Goal: Transaction & Acquisition: Purchase product/service

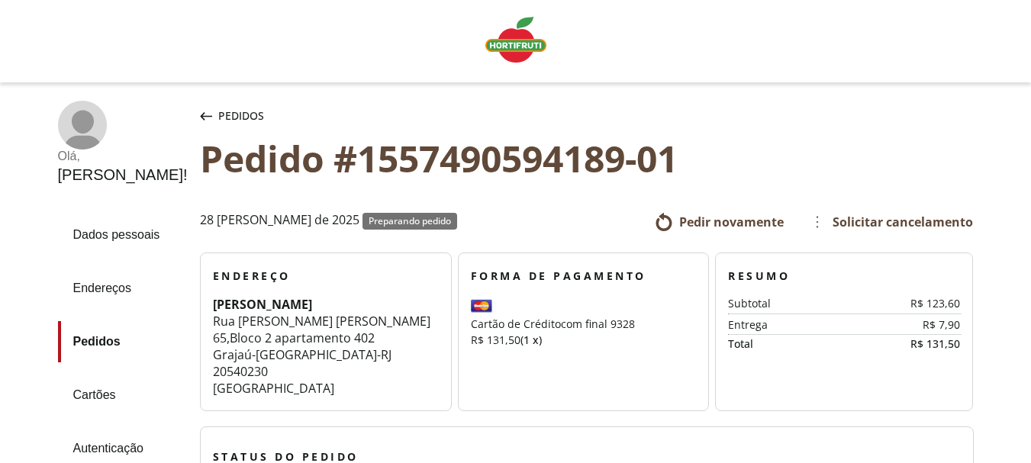
click at [700, 214] on span "Pedir novamente" at bounding box center [731, 222] width 105 height 17
click at [705, 219] on span "Pedir novamente" at bounding box center [731, 222] width 105 height 17
click at [98, 282] on link "Endereços" at bounding box center [123, 288] width 130 height 41
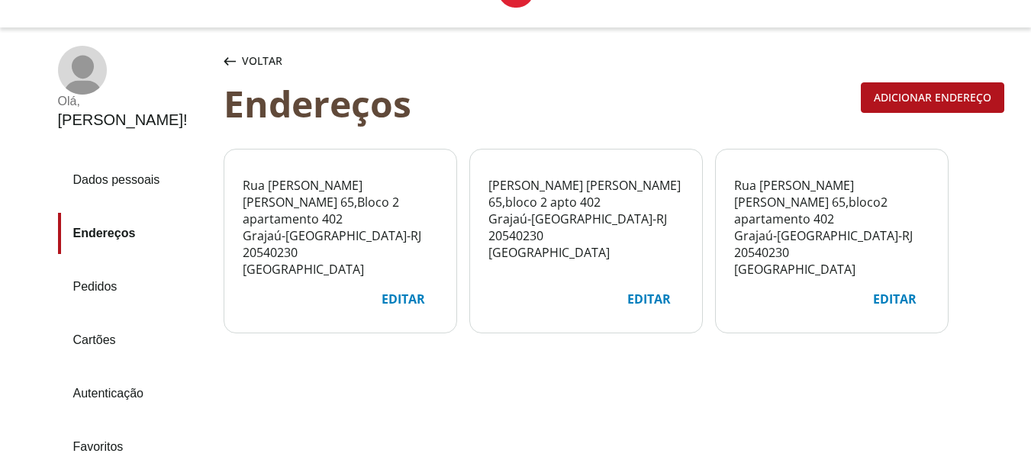
scroll to position [76, 0]
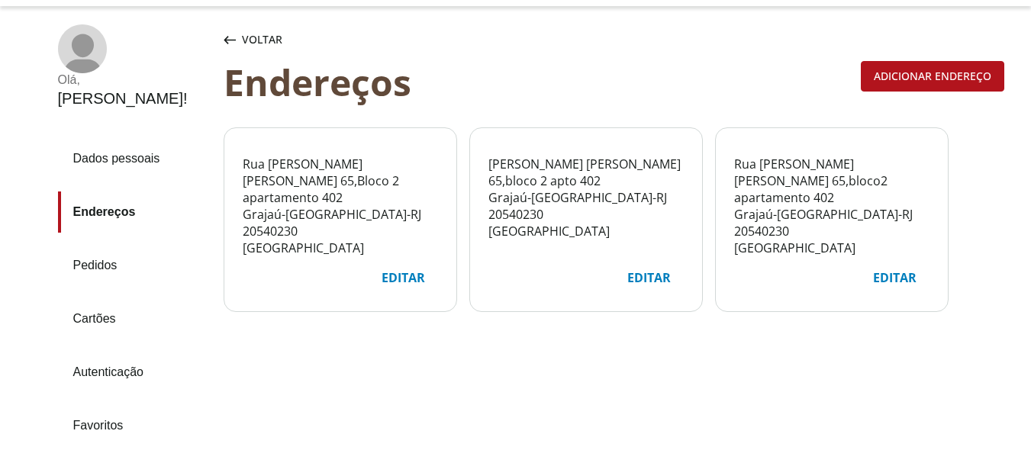
click at [80, 245] on link "Pedidos" at bounding box center [134, 265] width 153 height 41
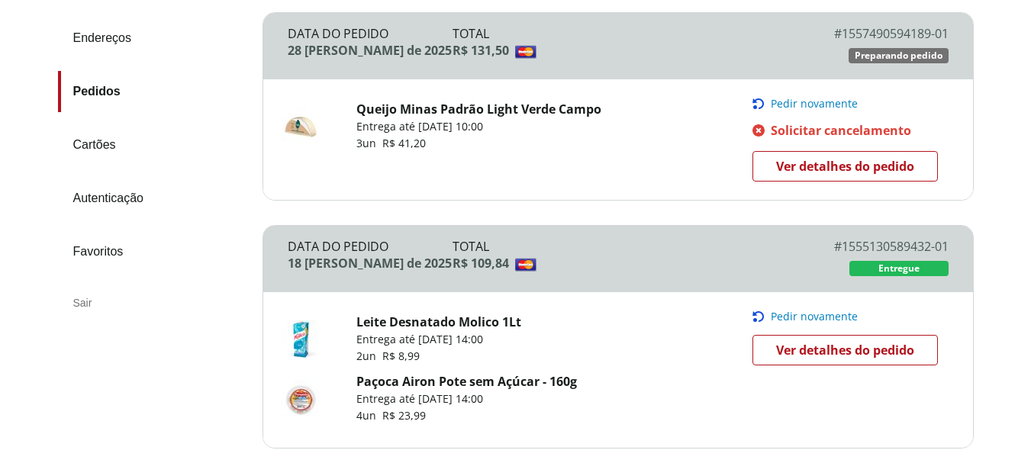
scroll to position [195, 0]
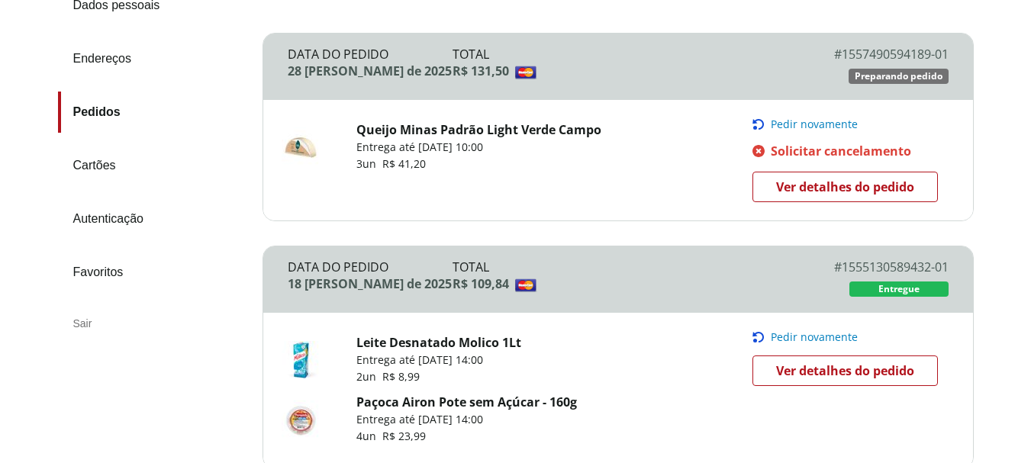
click at [841, 181] on span "Ver detalhes do pedido" at bounding box center [845, 187] width 138 height 23
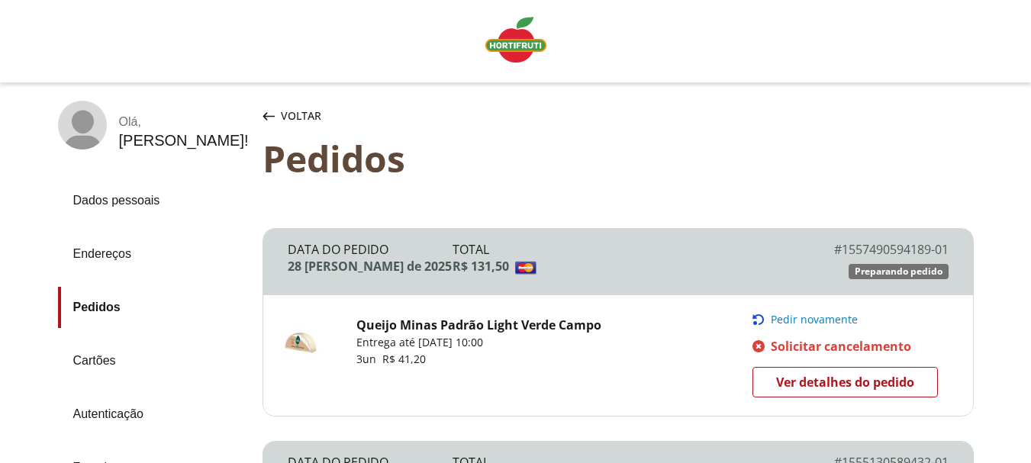
scroll to position [195, 0]
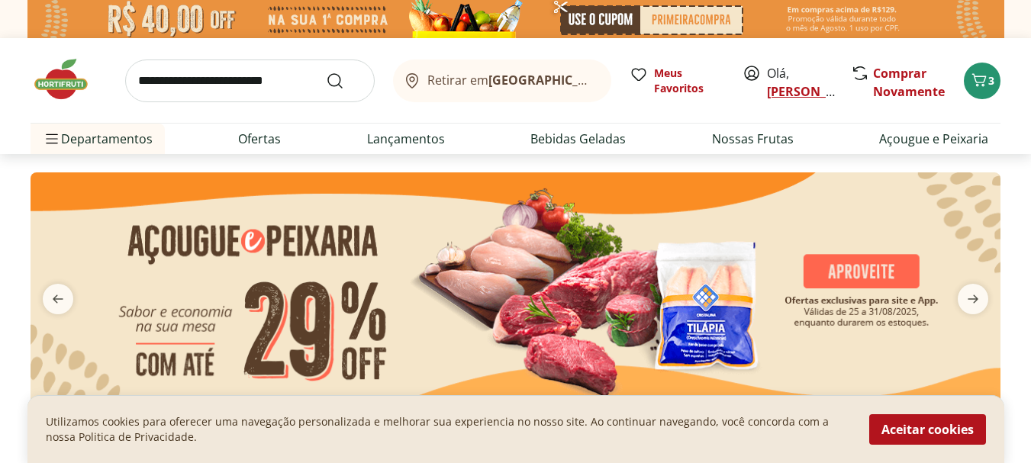
click at [779, 89] on link "[PERSON_NAME]" at bounding box center [816, 91] width 99 height 17
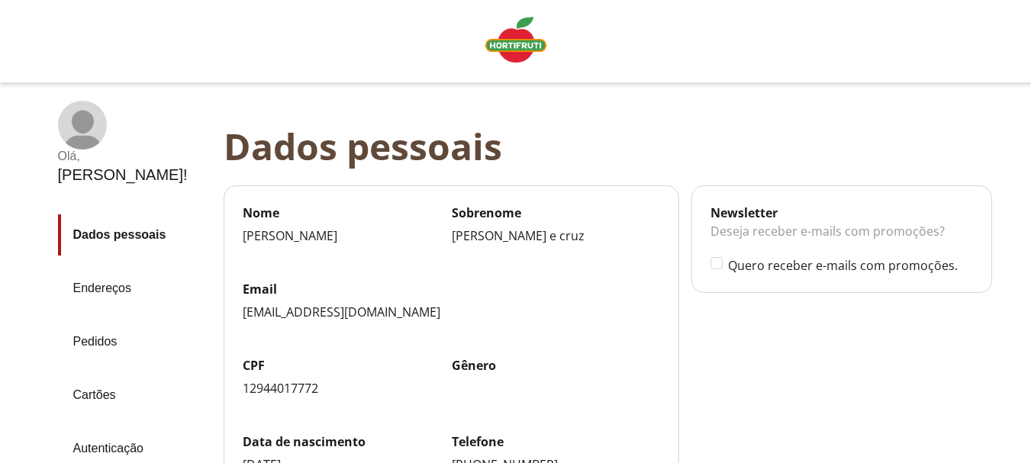
click at [79, 321] on link "Pedidos" at bounding box center [134, 341] width 153 height 41
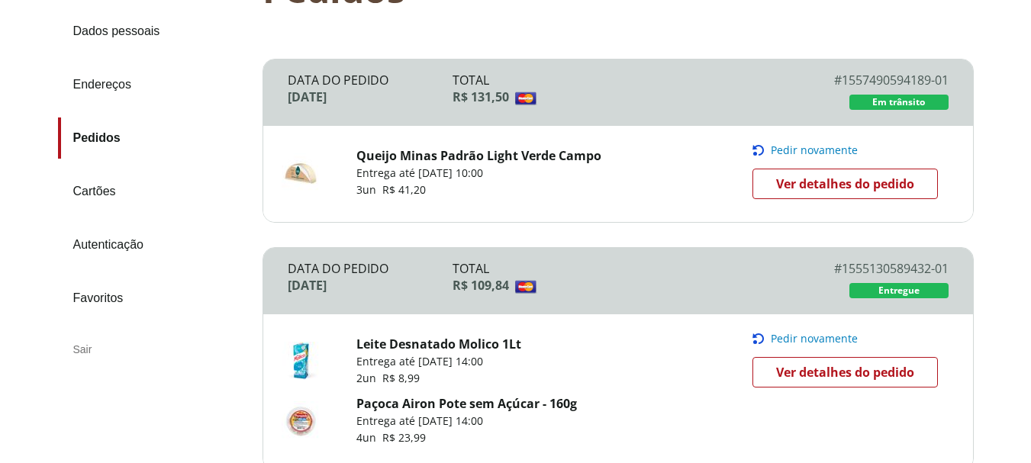
scroll to position [153, 0]
